Goal: Find contact information: Find contact information

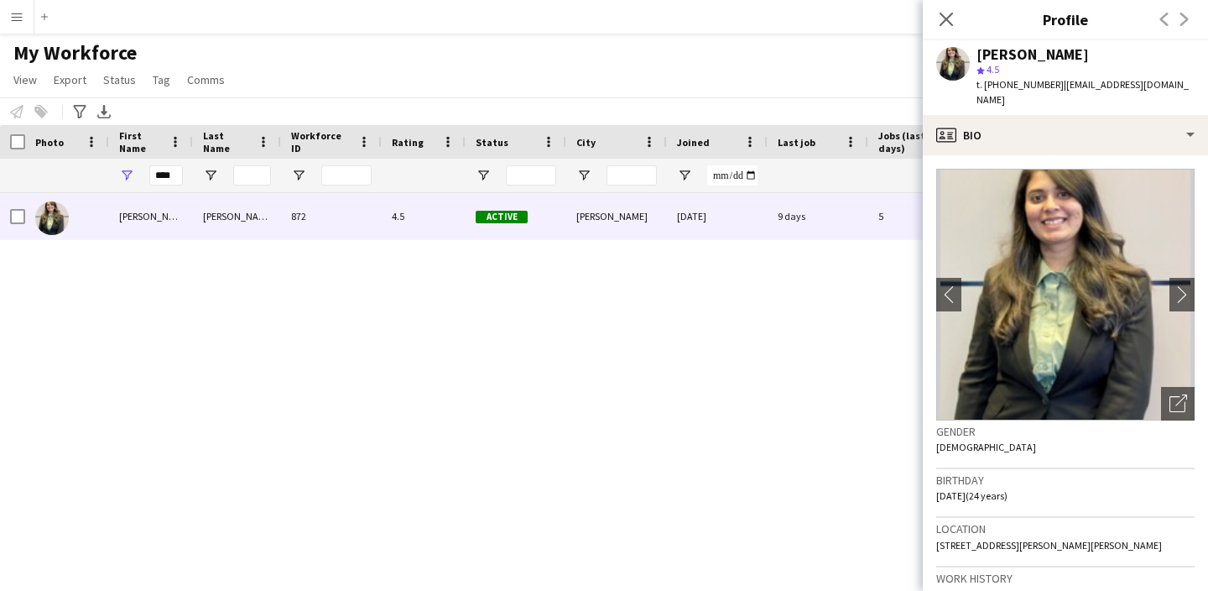
click at [185, 177] on div "****" at bounding box center [151, 176] width 84 height 34
drag, startPoint x: 178, startPoint y: 175, endPoint x: 45, endPoint y: 150, distance: 134.9
click at [45, 153] on div "Workforce Details Photo First Name" at bounding box center [899, 159] width 1798 height 68
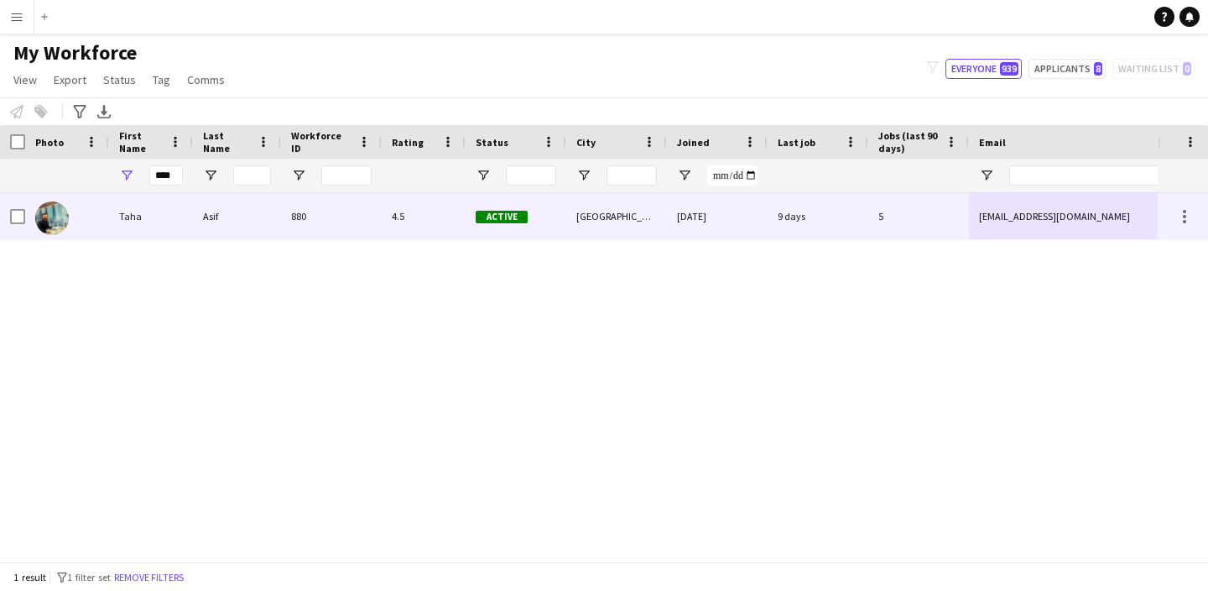
click at [1085, 214] on div "[EMAIL_ADDRESS][DOMAIN_NAME]" at bounding box center [1137, 216] width 336 height 46
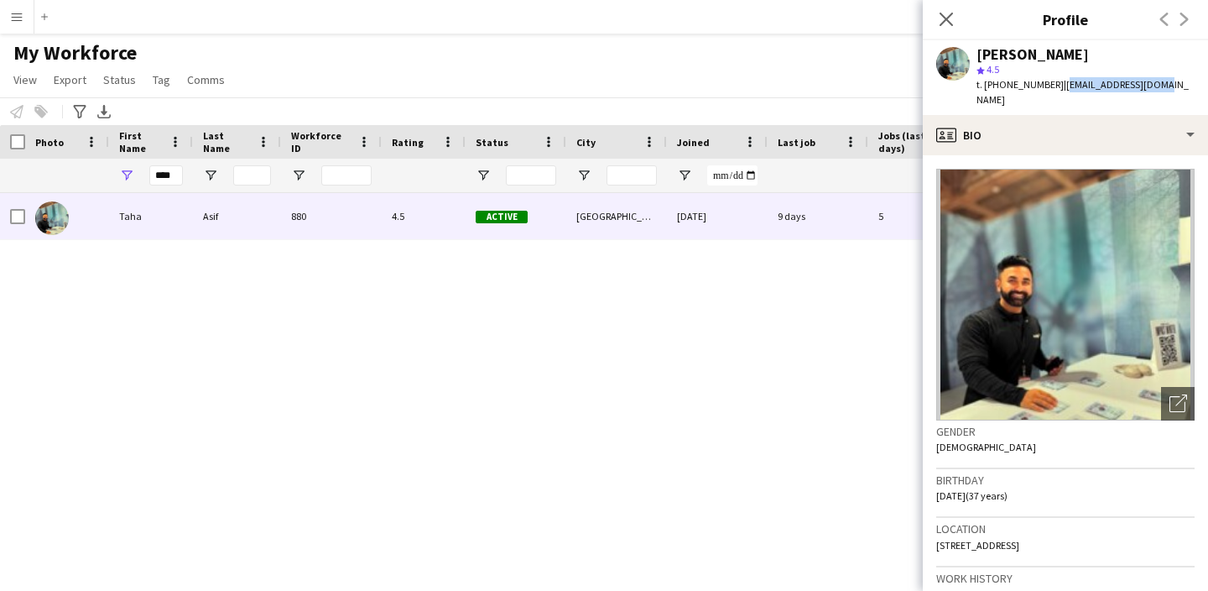
drag, startPoint x: 1151, startPoint y: 83, endPoint x: 1051, endPoint y: 86, distance: 99.9
click at [1051, 88] on div "[PERSON_NAME] star 4.5 t. [PHONE_NUMBER] | [EMAIL_ADDRESS][DOMAIN_NAME]" at bounding box center [1065, 77] width 285 height 75
copy span "[EMAIL_ADDRESS][DOMAIN_NAME]"
drag, startPoint x: 176, startPoint y: 175, endPoint x: 136, endPoint y: 165, distance: 41.5
click at [136, 165] on div "****" at bounding box center [151, 176] width 84 height 34
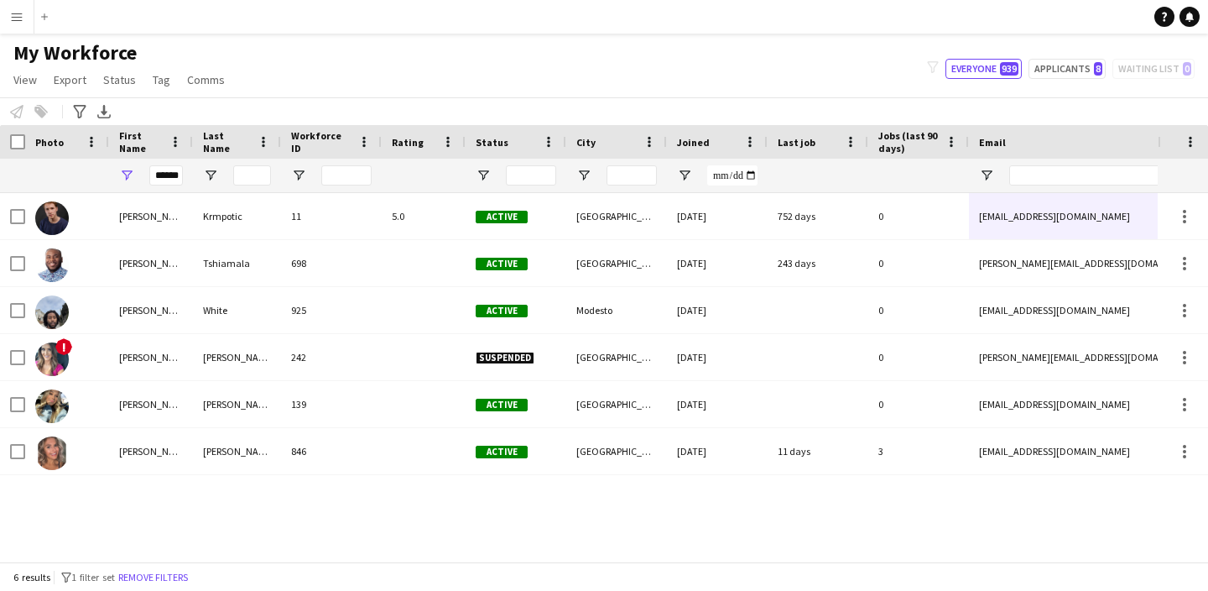
drag, startPoint x: 132, startPoint y: 158, endPoint x: 1061, endPoint y: 454, distance: 974.9
click at [1061, 454] on div "[EMAIL_ADDRESS][DOMAIN_NAME]" at bounding box center [1137, 451] width 336 height 46
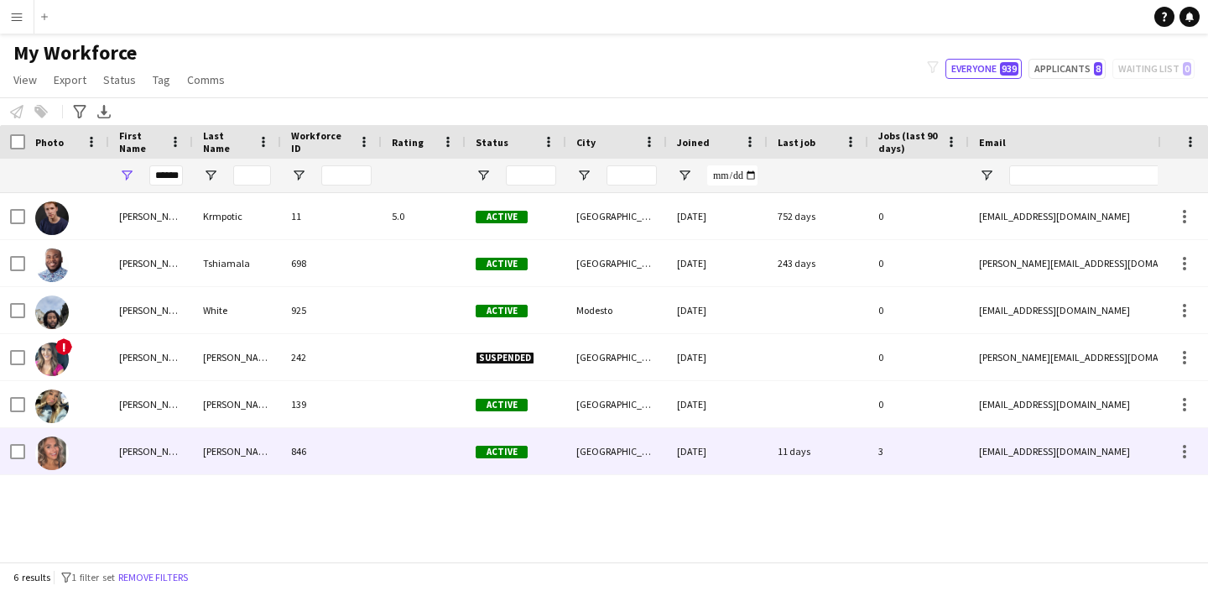
click at [1080, 457] on div "[EMAIL_ADDRESS][DOMAIN_NAME]" at bounding box center [1137, 451] width 336 height 46
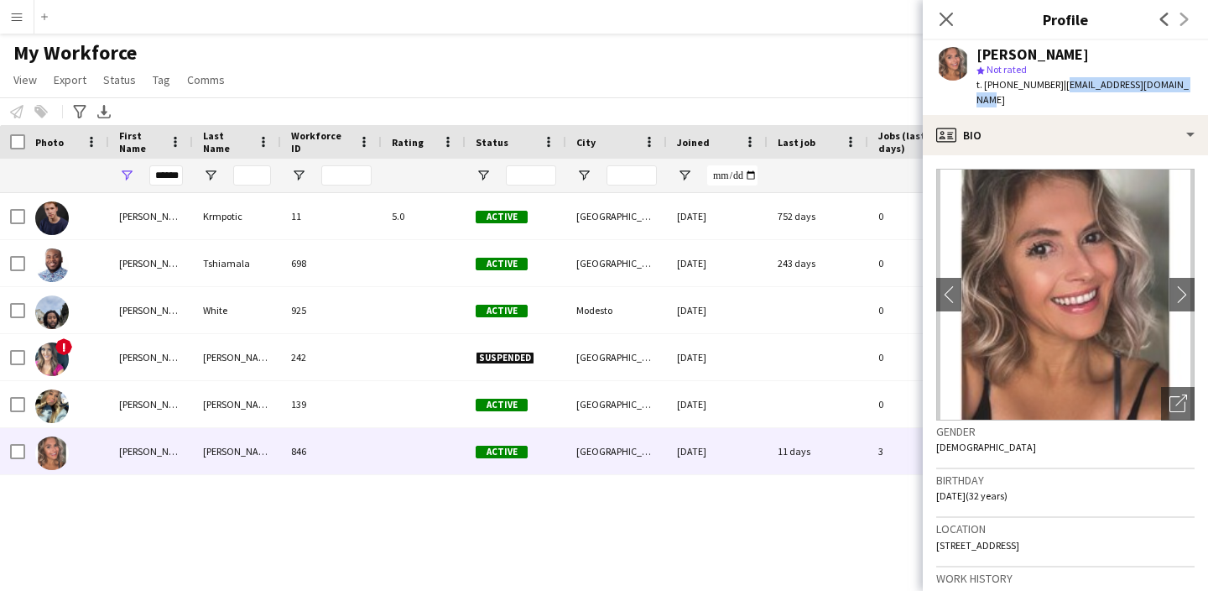
drag, startPoint x: 1178, startPoint y: 86, endPoint x: 1050, endPoint y: 84, distance: 127.5
click at [1050, 84] on div "[PERSON_NAME] star Not rated t. [PHONE_NUMBER] | [EMAIL_ADDRESS][DOMAIN_NAME]" at bounding box center [1065, 77] width 285 height 75
copy span "[EMAIL_ADDRESS][DOMAIN_NAME]"
click at [169, 184] on input "******" at bounding box center [166, 175] width 34 height 20
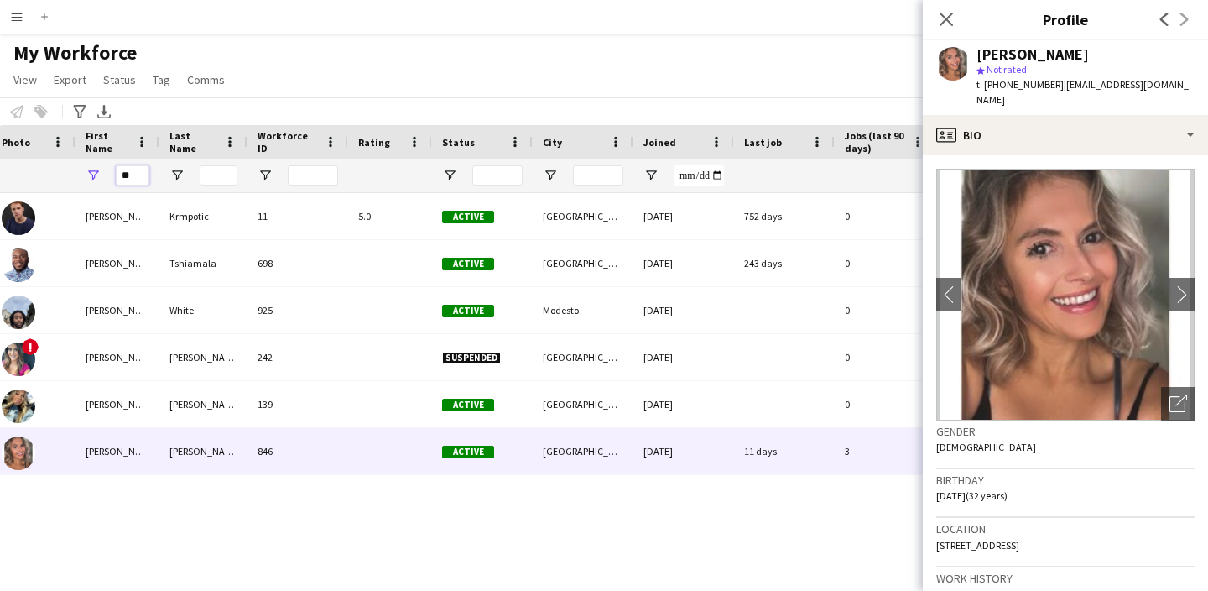
type input "*"
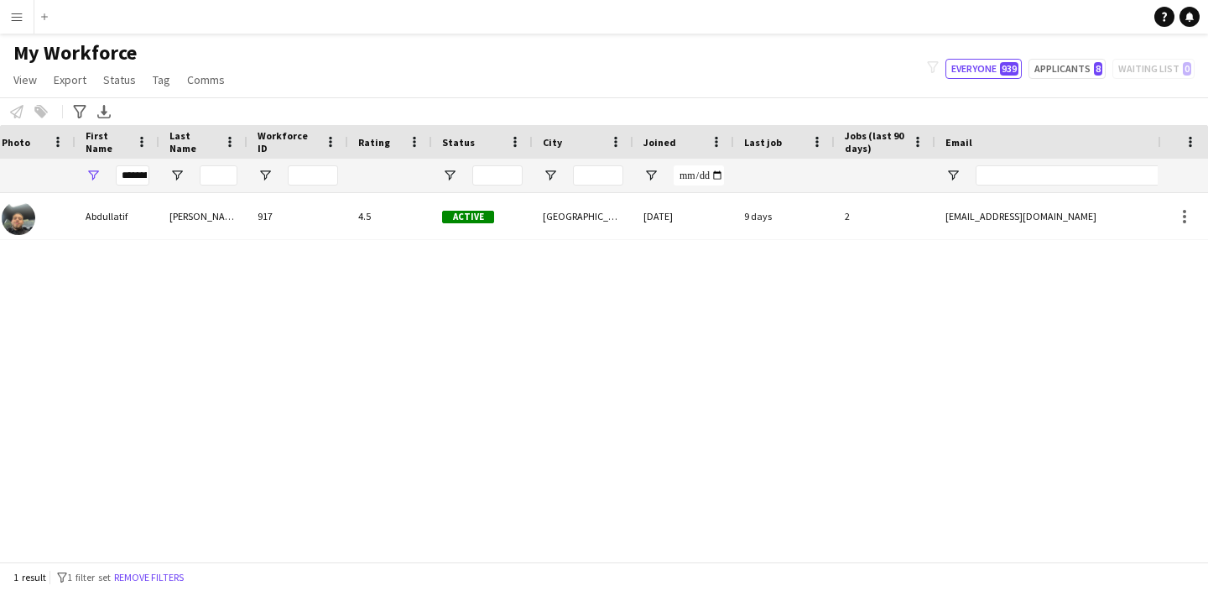
drag, startPoint x: 173, startPoint y: 183, endPoint x: 1022, endPoint y: 224, distance: 850.1
click at [1023, 224] on div "[EMAIL_ADDRESS][DOMAIN_NAME]" at bounding box center [1104, 216] width 336 height 46
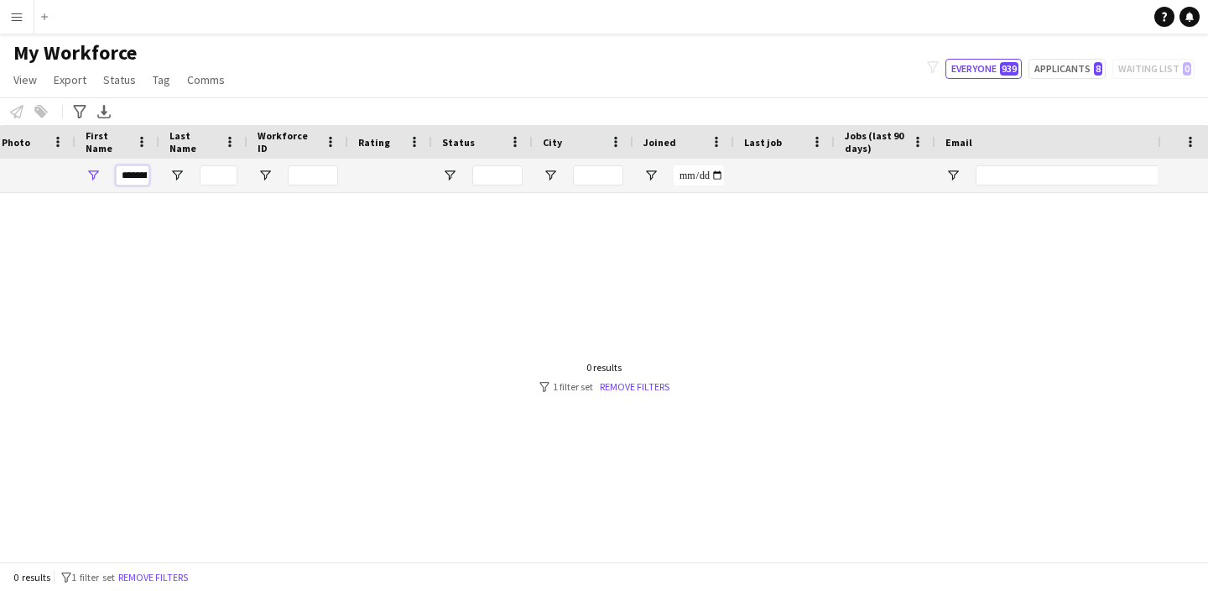
click at [122, 175] on input "*********" at bounding box center [133, 175] width 34 height 20
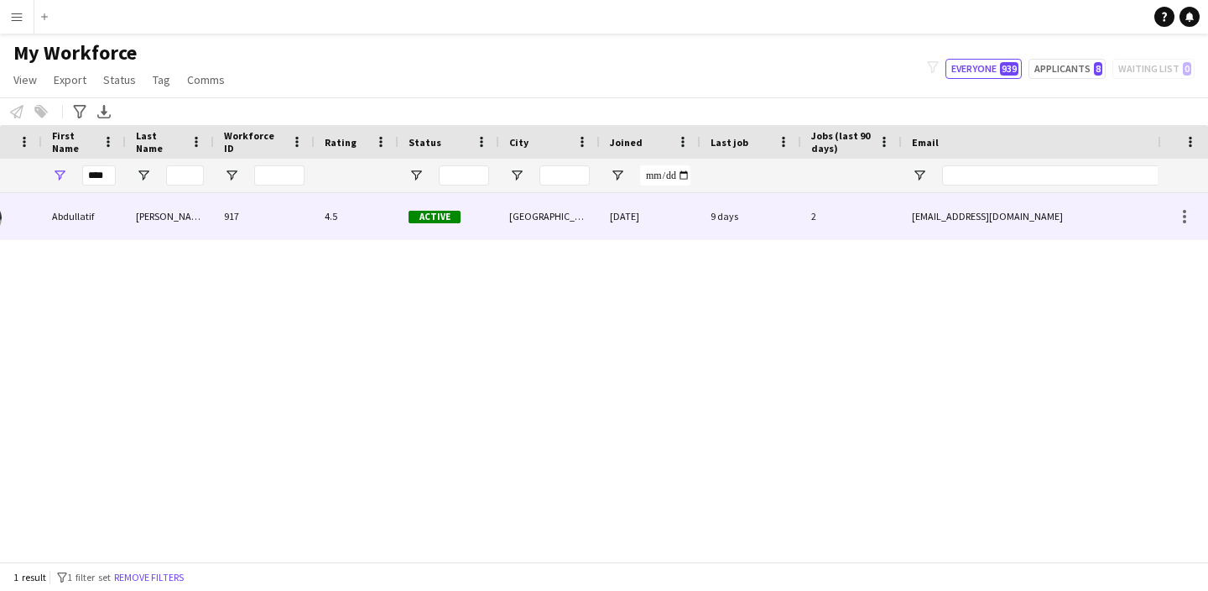
click at [1002, 222] on div "[EMAIL_ADDRESS][DOMAIN_NAME]" at bounding box center [1070, 216] width 336 height 46
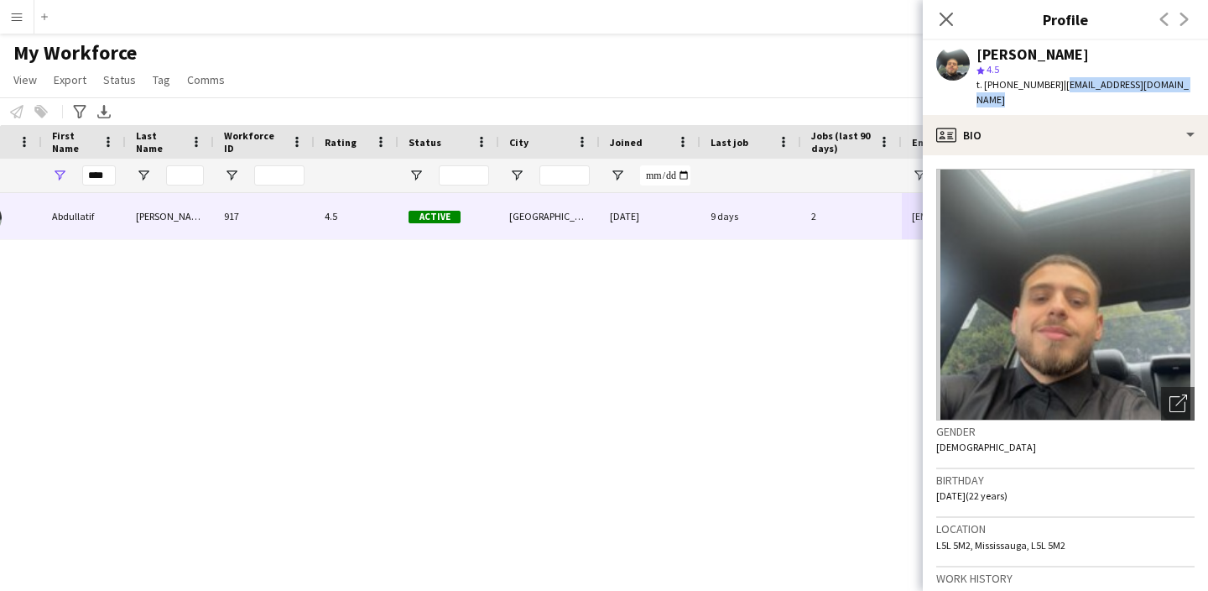
drag, startPoint x: 1182, startPoint y: 86, endPoint x: 1051, endPoint y: 81, distance: 131.0
click at [1051, 81] on div "[PERSON_NAME] star 4.5 t. [PHONE_NUMBER] | [PERSON_NAME][EMAIL_ADDRESS][DOMAIN_…" at bounding box center [1065, 77] width 285 height 75
copy span "[EMAIL_ADDRESS][DOMAIN_NAME]"
drag, startPoint x: 110, startPoint y: 178, endPoint x: 68, endPoint y: 174, distance: 42.2
click at [68, 174] on div "****" at bounding box center [84, 176] width 84 height 34
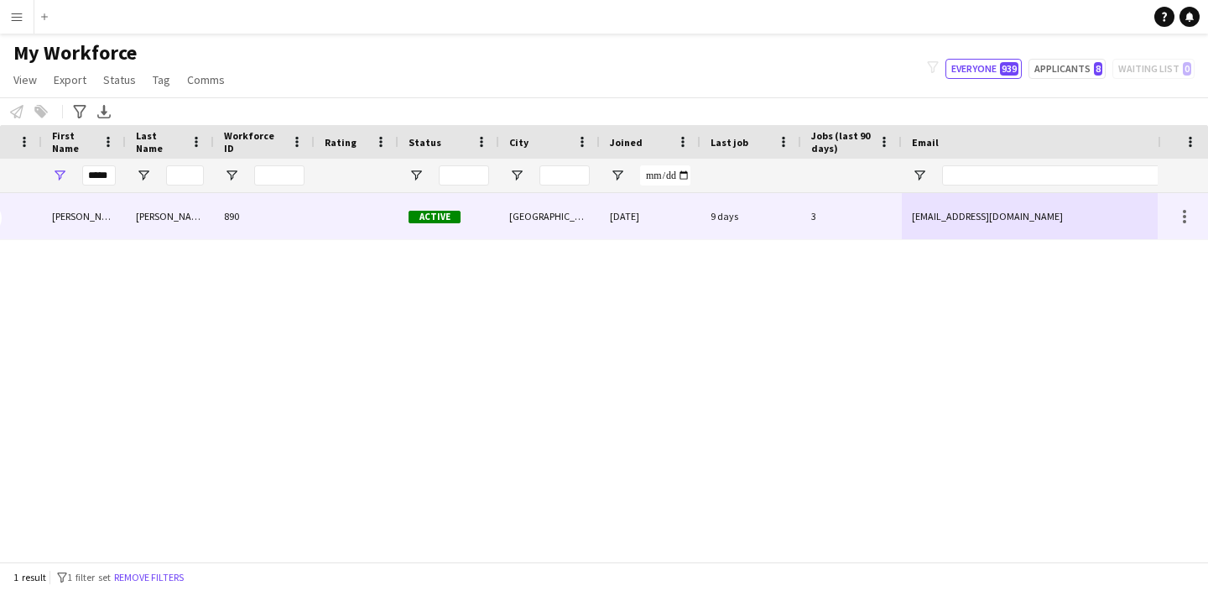
click at [1010, 218] on div "[EMAIL_ADDRESS][DOMAIN_NAME]" at bounding box center [1070, 216] width 336 height 46
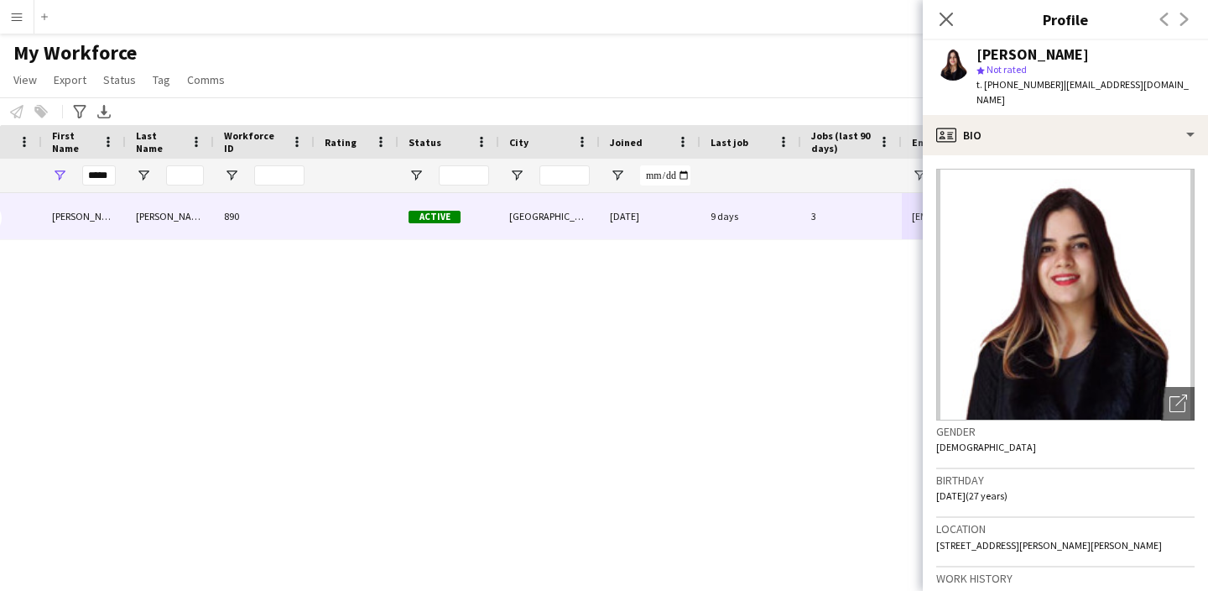
drag, startPoint x: 1179, startPoint y: 86, endPoint x: 1053, endPoint y: 83, distance: 125.9
click at [1050, 84] on app-profile-header "[PERSON_NAME] star Not rated t. [PHONE_NUMBER] | [EMAIL_ADDRESS][DOMAIN_NAME]" at bounding box center [1065, 77] width 285 height 75
copy span "[EMAIL_ADDRESS][DOMAIN_NAME]"
click at [113, 175] on input "*****" at bounding box center [99, 175] width 34 height 20
type input "*"
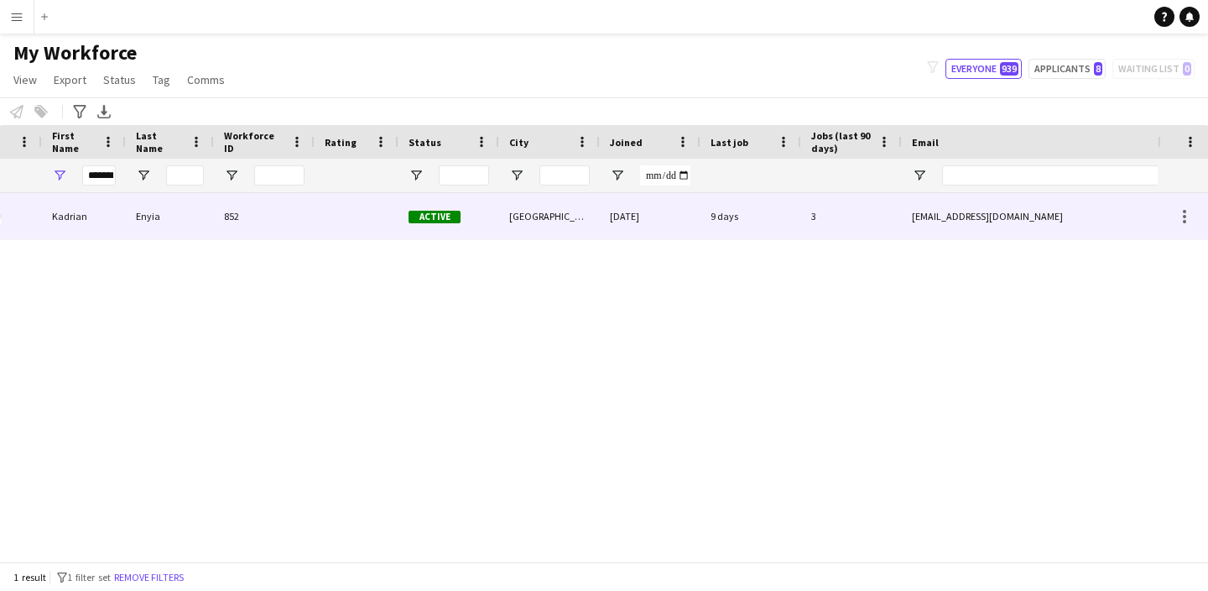
click at [1051, 225] on div "[EMAIL_ADDRESS][DOMAIN_NAME]" at bounding box center [1070, 216] width 336 height 46
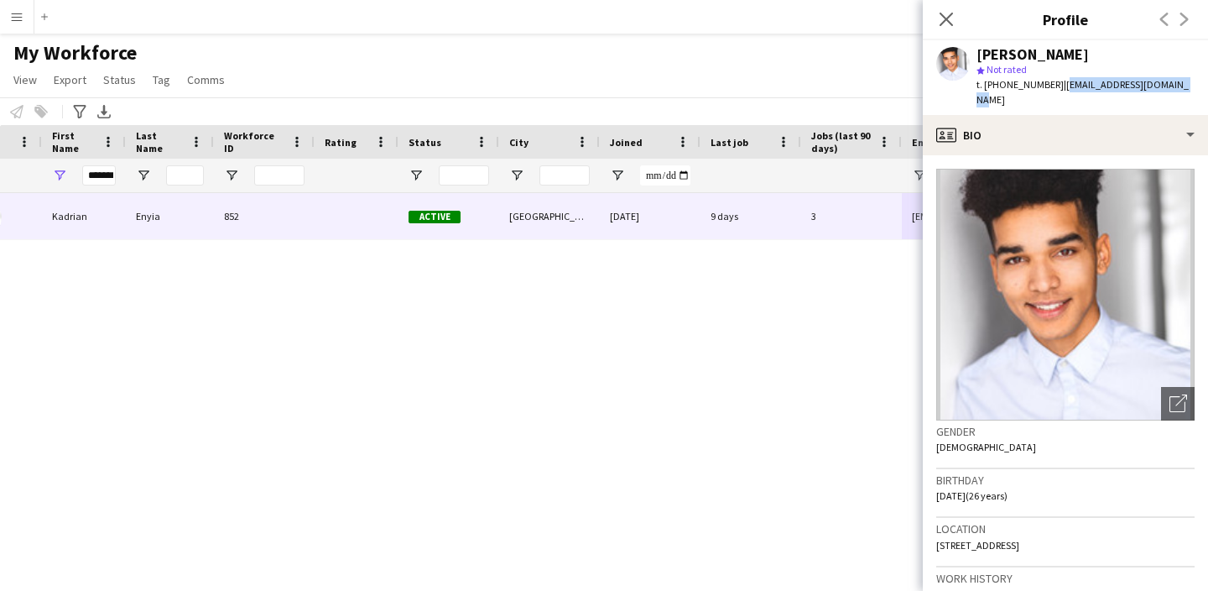
drag, startPoint x: 1176, startPoint y: 86, endPoint x: 1051, endPoint y: 84, distance: 125.0
click at [1051, 84] on div "[PERSON_NAME] star Not rated t. [PHONE_NUMBER] | [EMAIL_ADDRESS][DOMAIN_NAME]" at bounding box center [1065, 77] width 285 height 75
copy span "[EMAIL_ADDRESS][DOMAIN_NAME]"
click at [107, 180] on input "*******" at bounding box center [99, 175] width 34 height 20
type input "*"
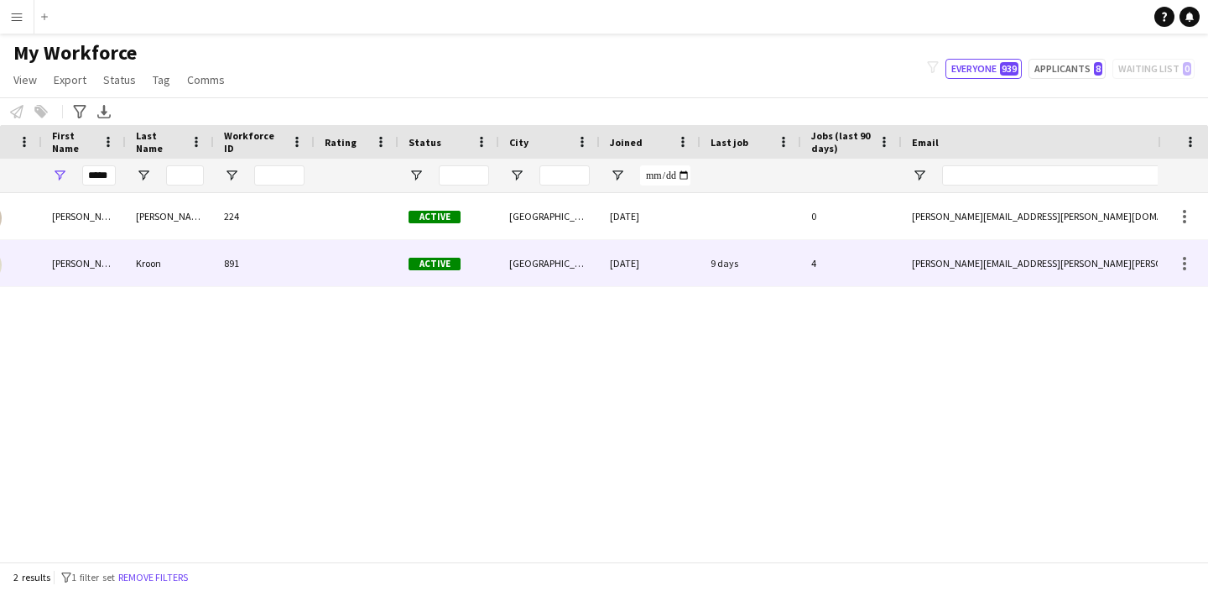
drag, startPoint x: 107, startPoint y: 180, endPoint x: 1057, endPoint y: 265, distance: 953.6
click at [1057, 265] on div "[PERSON_NAME][EMAIL_ADDRESS][PERSON_NAME][PERSON_NAME][DOMAIN_NAME]" at bounding box center [1070, 263] width 336 height 46
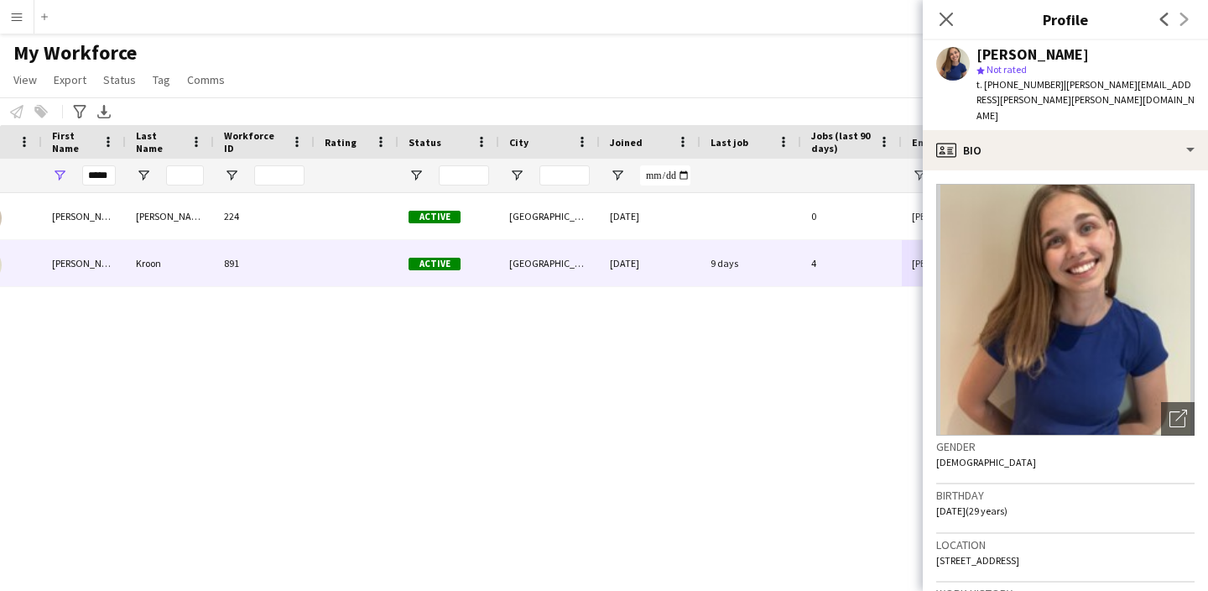
click at [1184, 78] on app-profile-header "[PERSON_NAME] star Not rated t. [PHONE_NUMBER] | [PERSON_NAME][EMAIL_ADDRESS][P…" at bounding box center [1065, 85] width 285 height 90
drag, startPoint x: 1160, startPoint y: 84, endPoint x: 1050, endPoint y: 84, distance: 109.9
click at [1050, 84] on div "[PERSON_NAME] star Not rated t. [PHONE_NUMBER] | [PERSON_NAME][EMAIL_ADDRESS][P…" at bounding box center [1065, 85] width 285 height 90
copy span "[PERSON_NAME][EMAIL_ADDRESS][PERSON_NAME][PERSON_NAME][DOMAIN_NAME]"
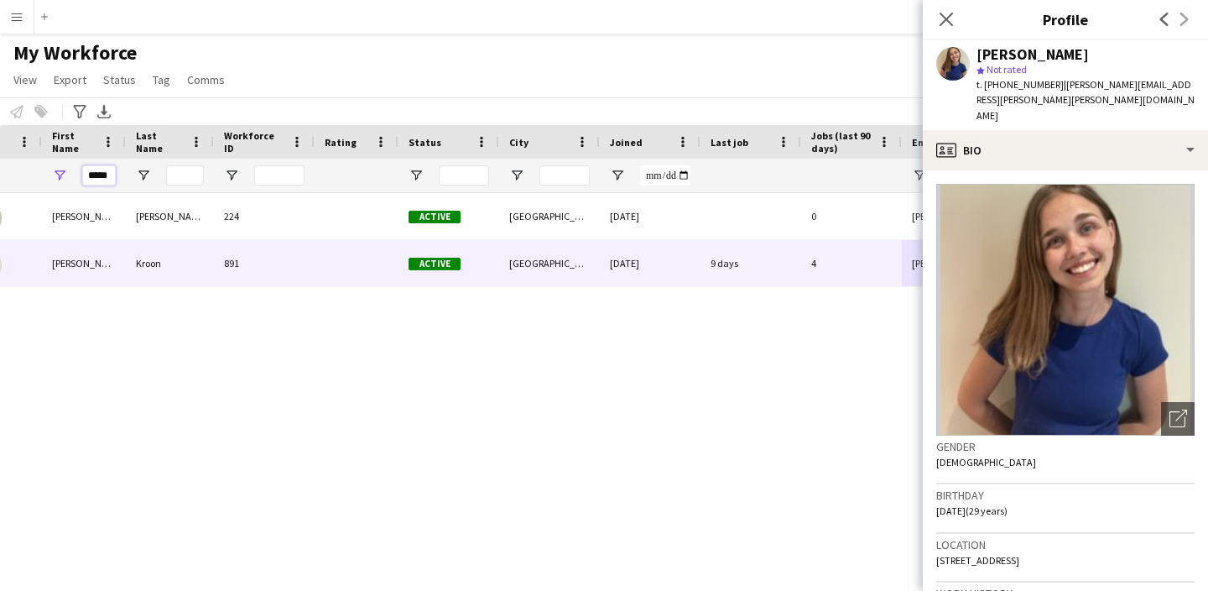
drag, startPoint x: 107, startPoint y: 178, endPoint x: 52, endPoint y: 162, distance: 57.6
click at [50, 158] on div "Workforce Details Photo First Name" at bounding box center [832, 159] width 1798 height 68
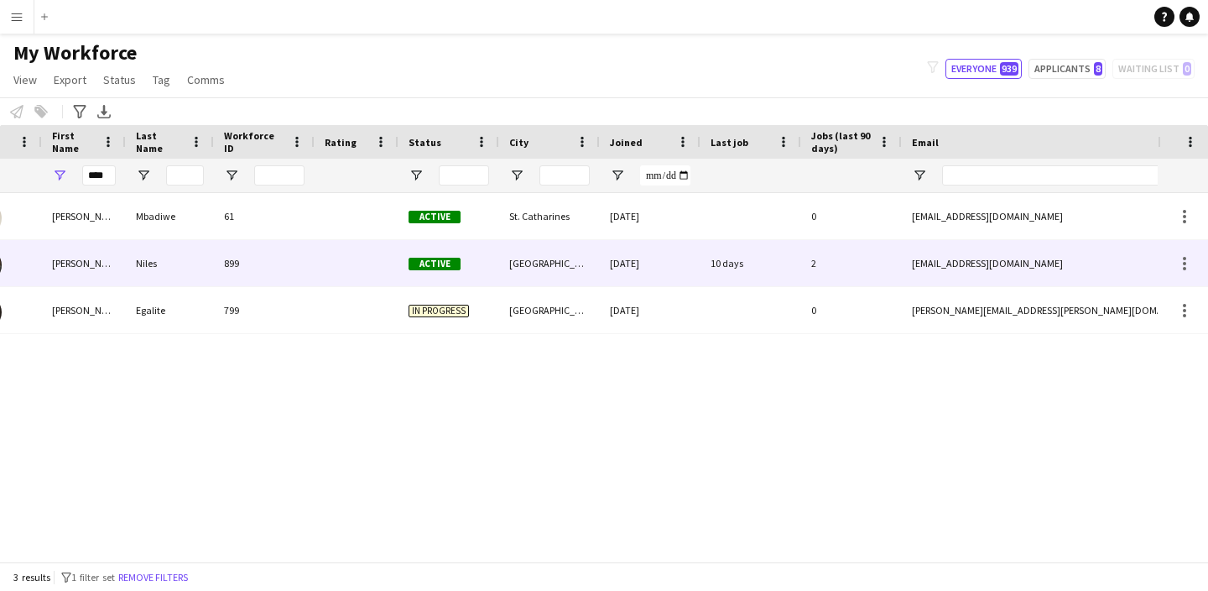
drag, startPoint x: 146, startPoint y: 200, endPoint x: 987, endPoint y: 276, distance: 844.2
click at [987, 276] on div "[EMAIL_ADDRESS][DOMAIN_NAME]" at bounding box center [1070, 263] width 336 height 46
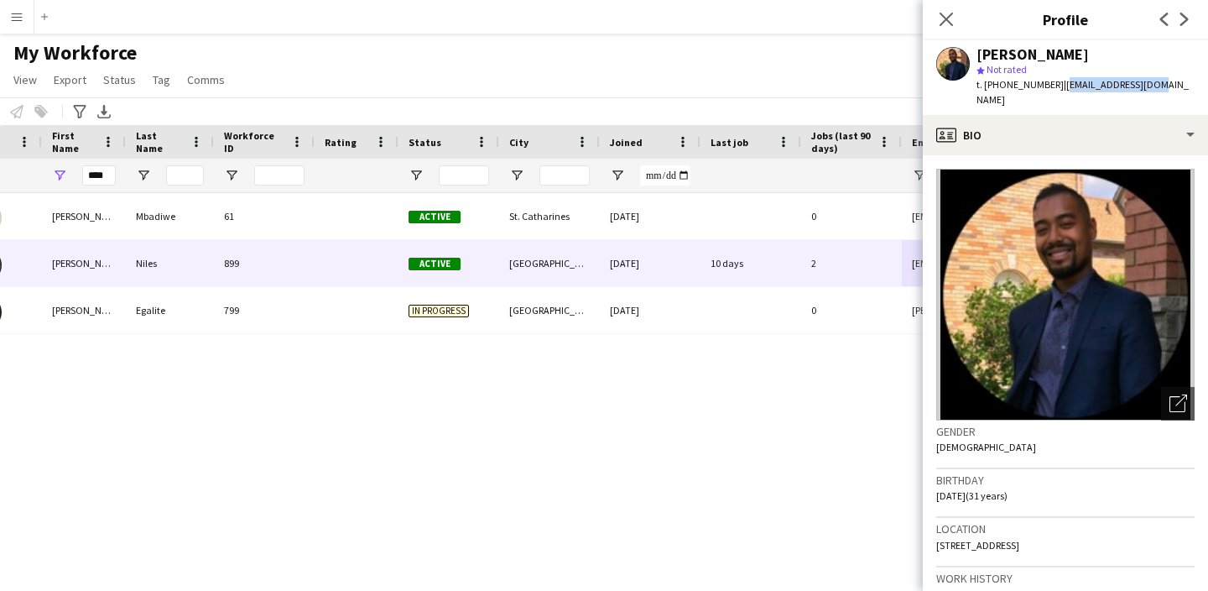
drag, startPoint x: 1168, startPoint y: 89, endPoint x: 1051, endPoint y: 88, distance: 116.6
click at [1051, 88] on app-profile-header "[PERSON_NAME] star Not rated t. [PHONE_NUMBER] | [EMAIL_ADDRESS][DOMAIN_NAME]" at bounding box center [1065, 77] width 285 height 75
copy span "[EMAIL_ADDRESS][DOMAIN_NAME]"
drag, startPoint x: 105, startPoint y: 177, endPoint x: 57, endPoint y: 179, distance: 47.9
click at [49, 175] on div "****" at bounding box center [84, 176] width 84 height 34
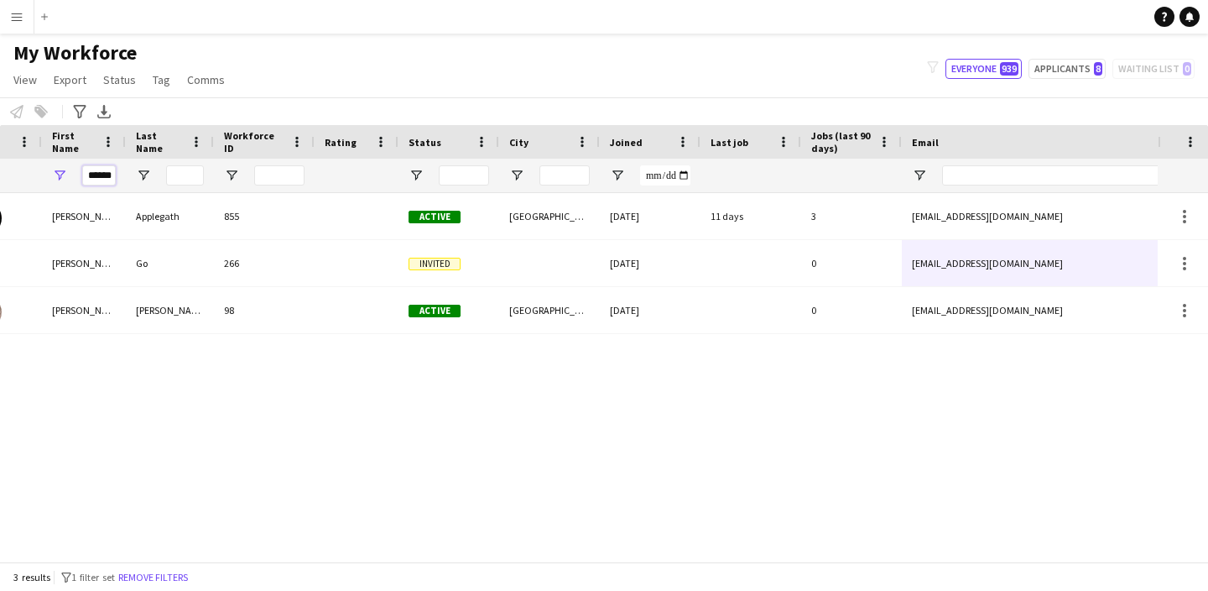
type input "******"
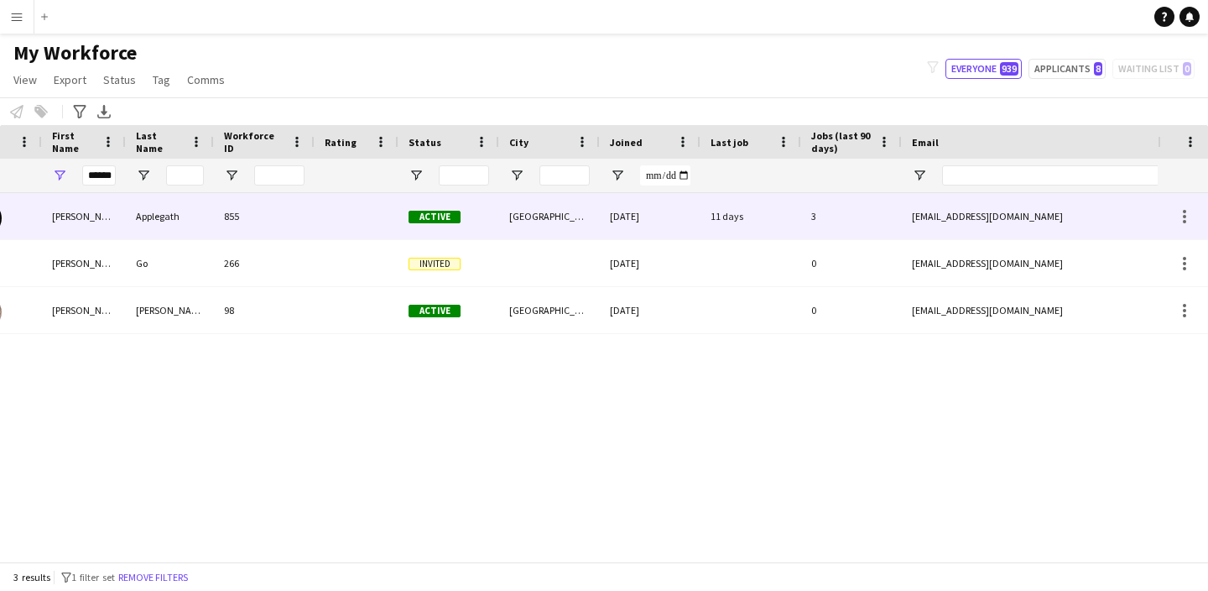
drag, startPoint x: 57, startPoint y: 179, endPoint x: 1033, endPoint y: 211, distance: 976.3
click at [1033, 211] on div "[EMAIL_ADDRESS][DOMAIN_NAME]" at bounding box center [1070, 216] width 336 height 46
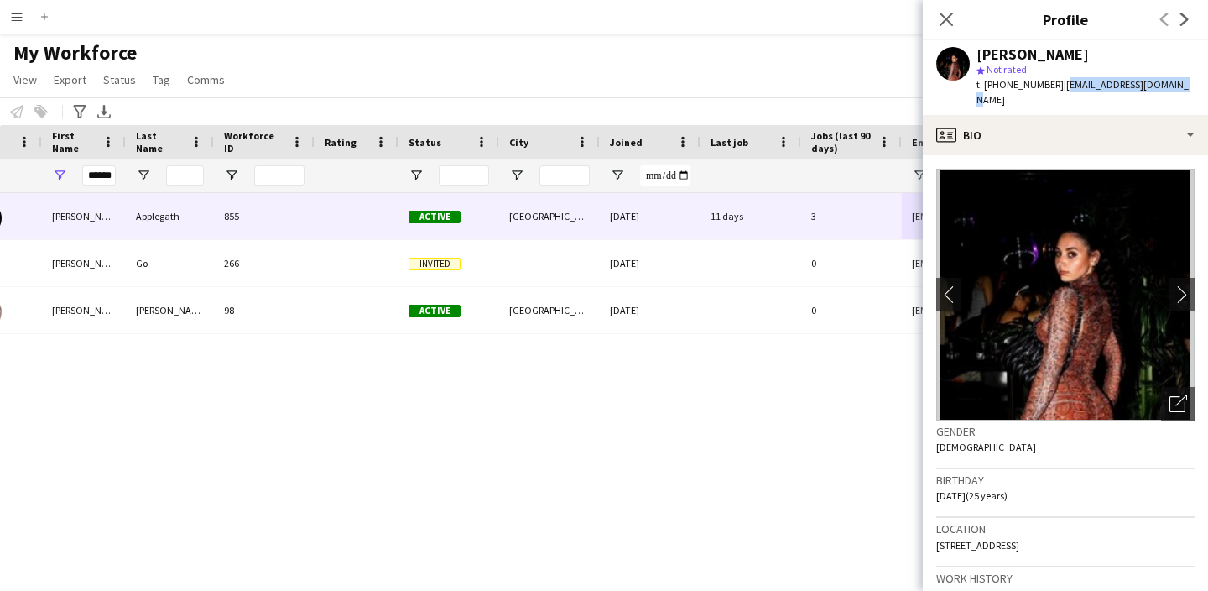
drag, startPoint x: 1170, startPoint y: 84, endPoint x: 1051, endPoint y: 84, distance: 118.3
click at [1051, 84] on div "[PERSON_NAME] star Not rated t. [PHONE_NUMBER] | [PERSON_NAME][EMAIL_ADDRESS][D…" at bounding box center [1065, 77] width 285 height 75
copy span "[EMAIL_ADDRESS][DOMAIN_NAME]"
